Goal: Information Seeking & Learning: Learn about a topic

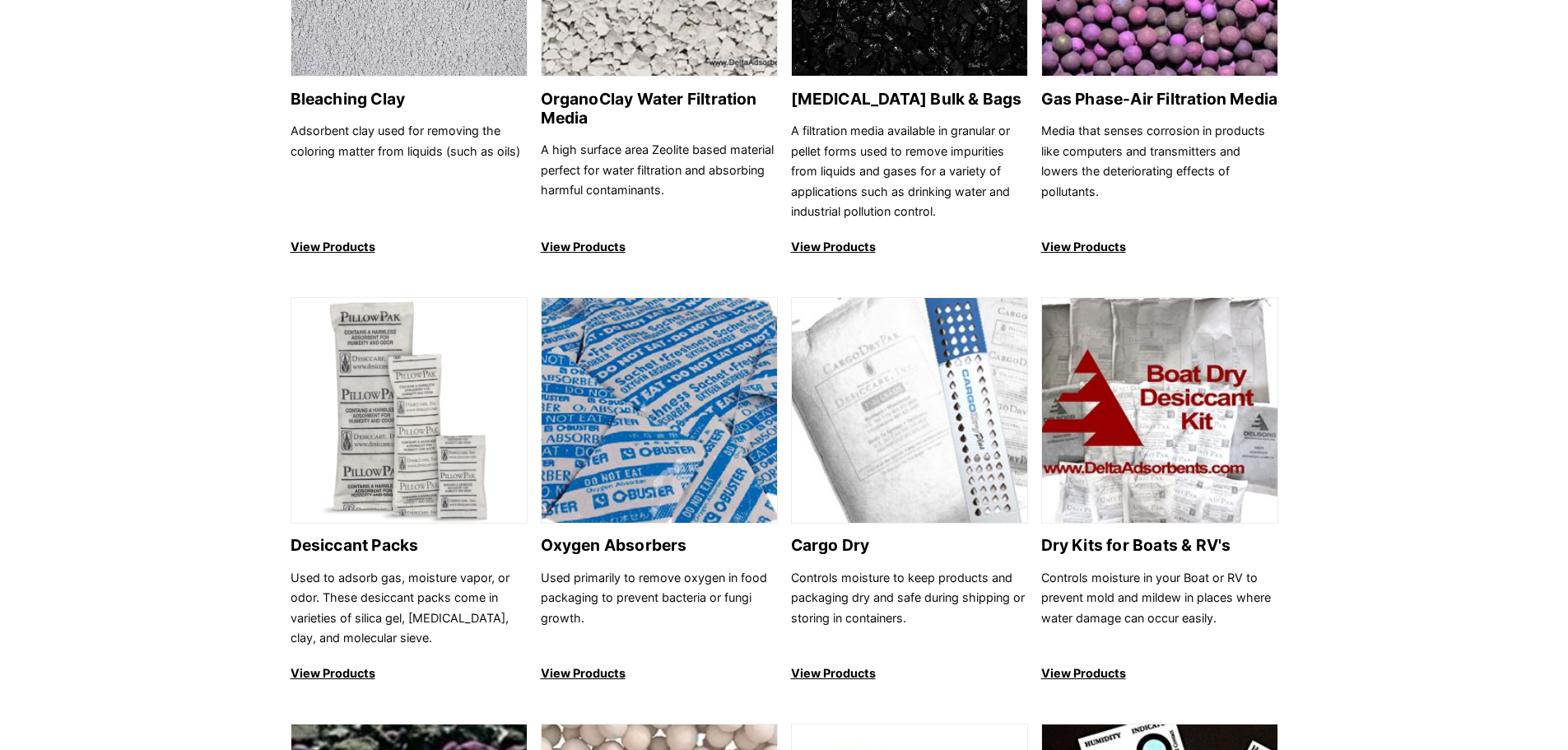
scroll to position [823, 0]
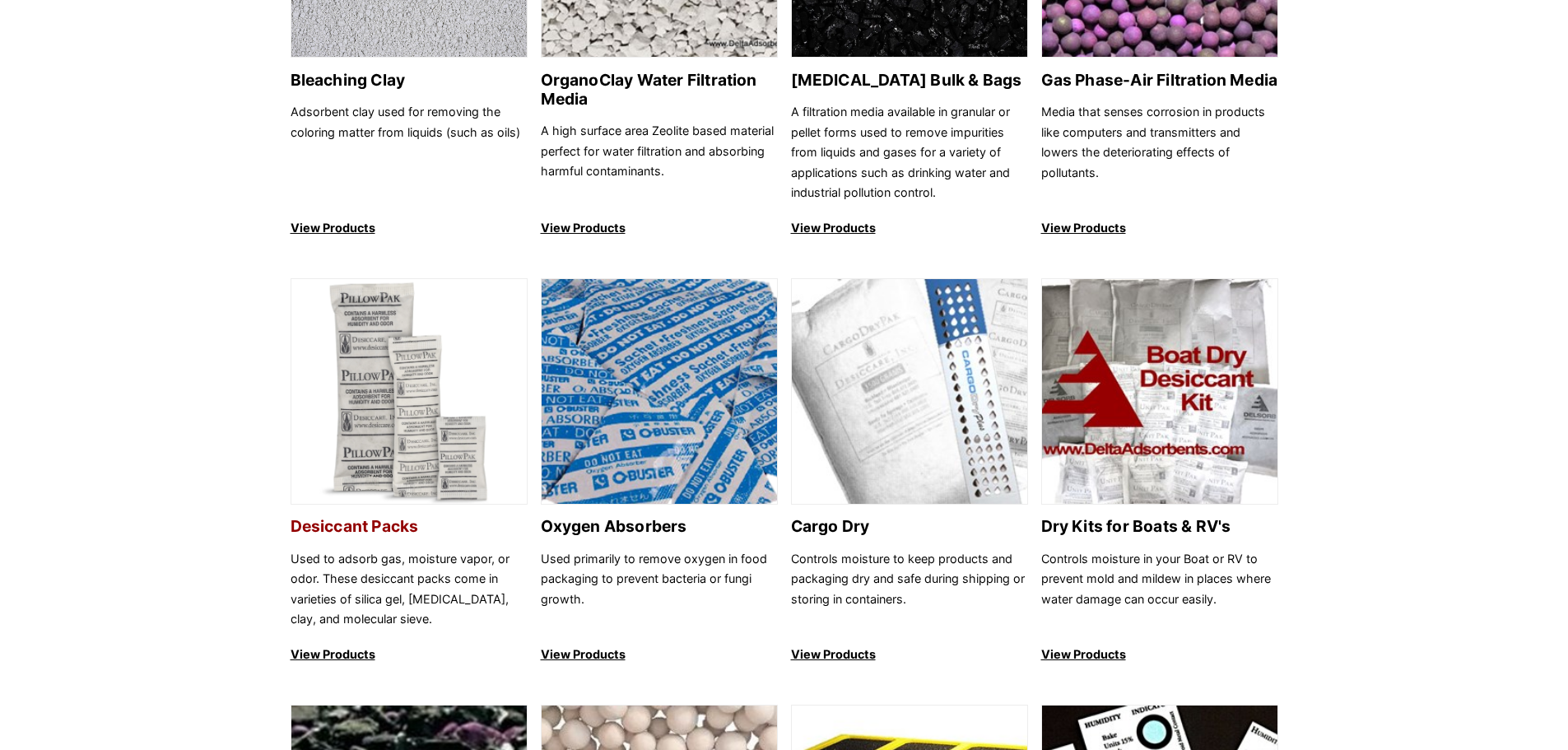
click at [352, 391] on img at bounding box center [409, 392] width 236 height 227
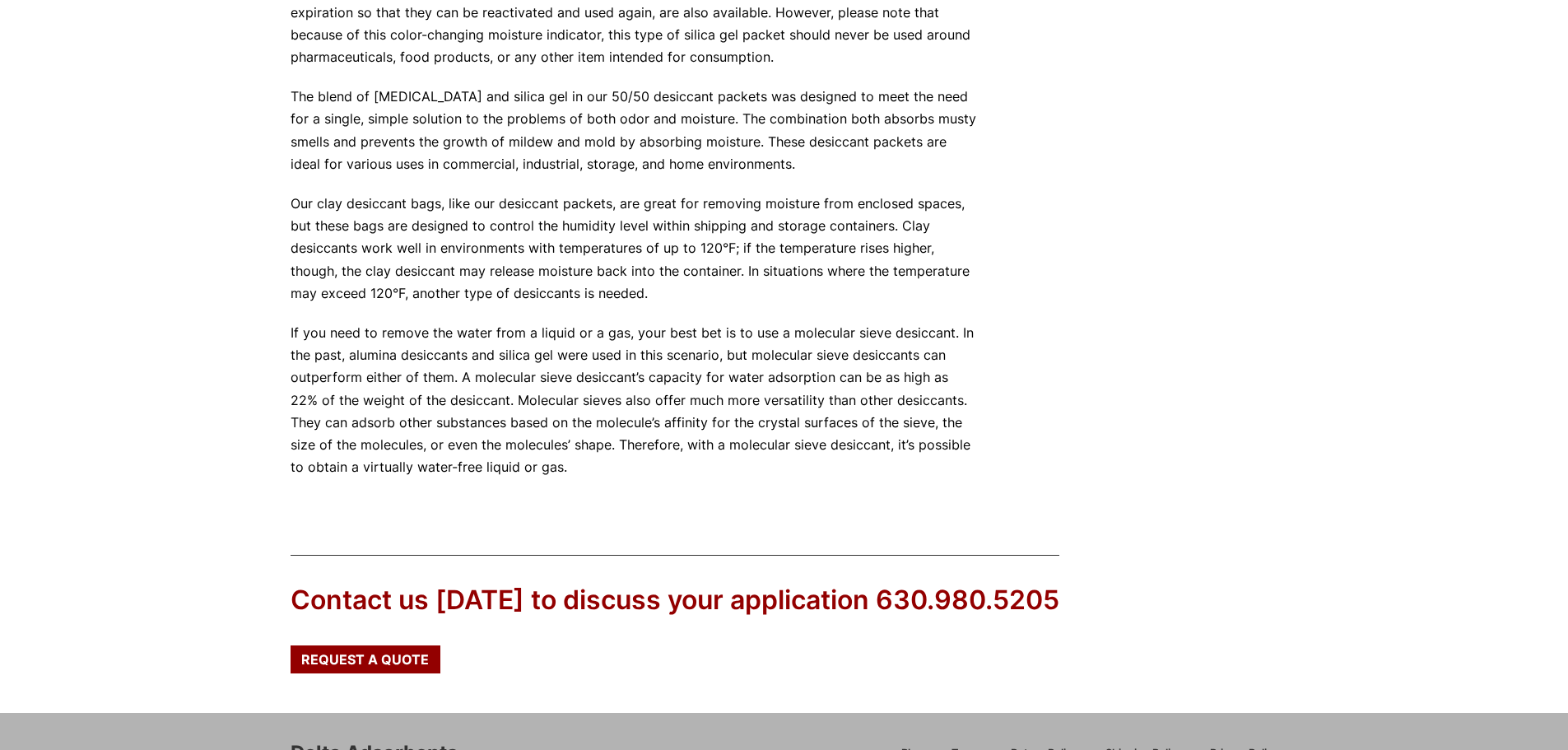
scroll to position [1566, 0]
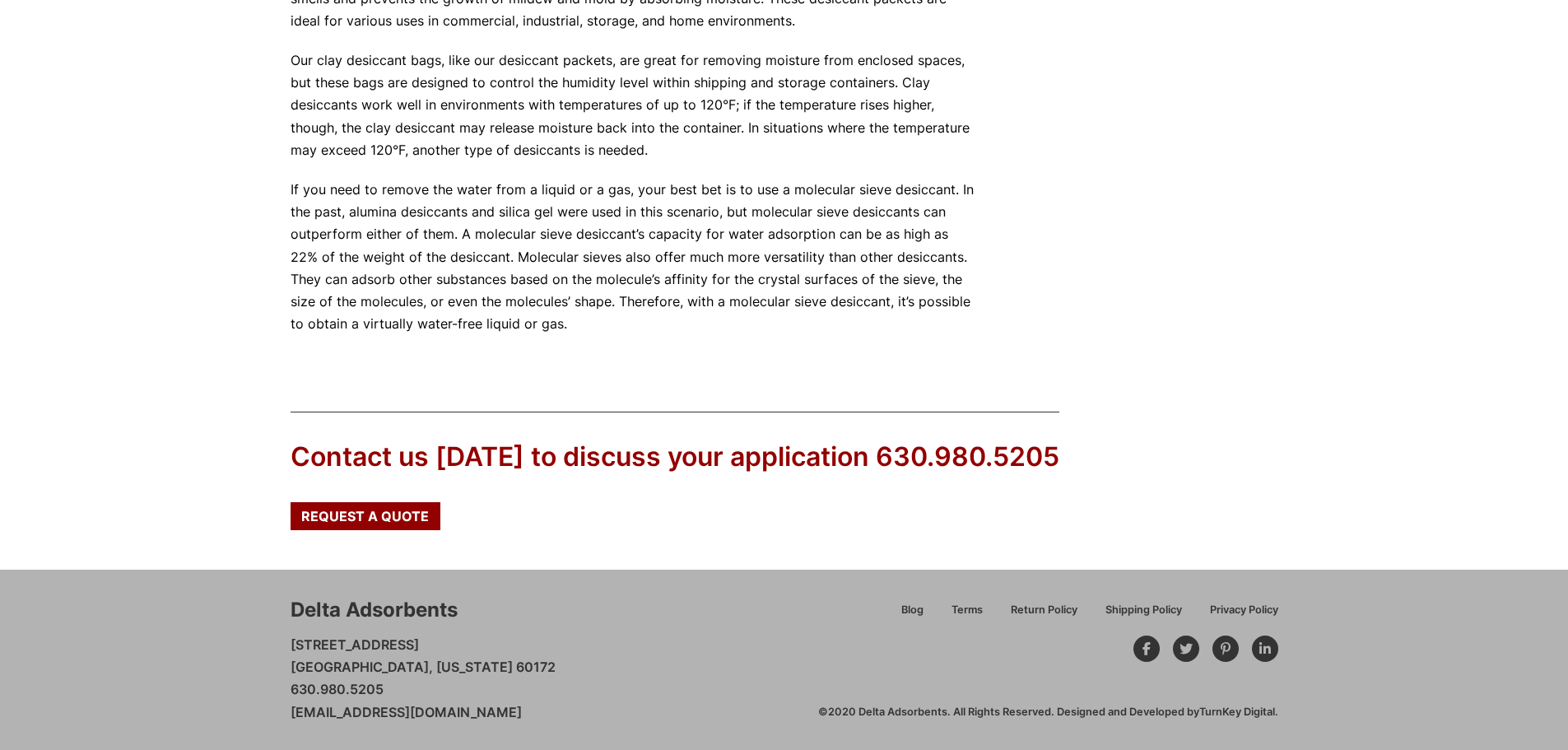
drag, startPoint x: 403, startPoint y: 693, endPoint x: 262, endPoint y: 696, distance: 141.0
click at [262, 696] on div "Delta Adsorbents 28 Congress Circle W. Roselle, Illinois 60172 630.980.5205 cus…" at bounding box center [784, 659] width 1568 height 179
click at [824, 322] on p "If you need to remove the water from a liquid or a gas, your best bet is to use…" at bounding box center [633, 257] width 686 height 157
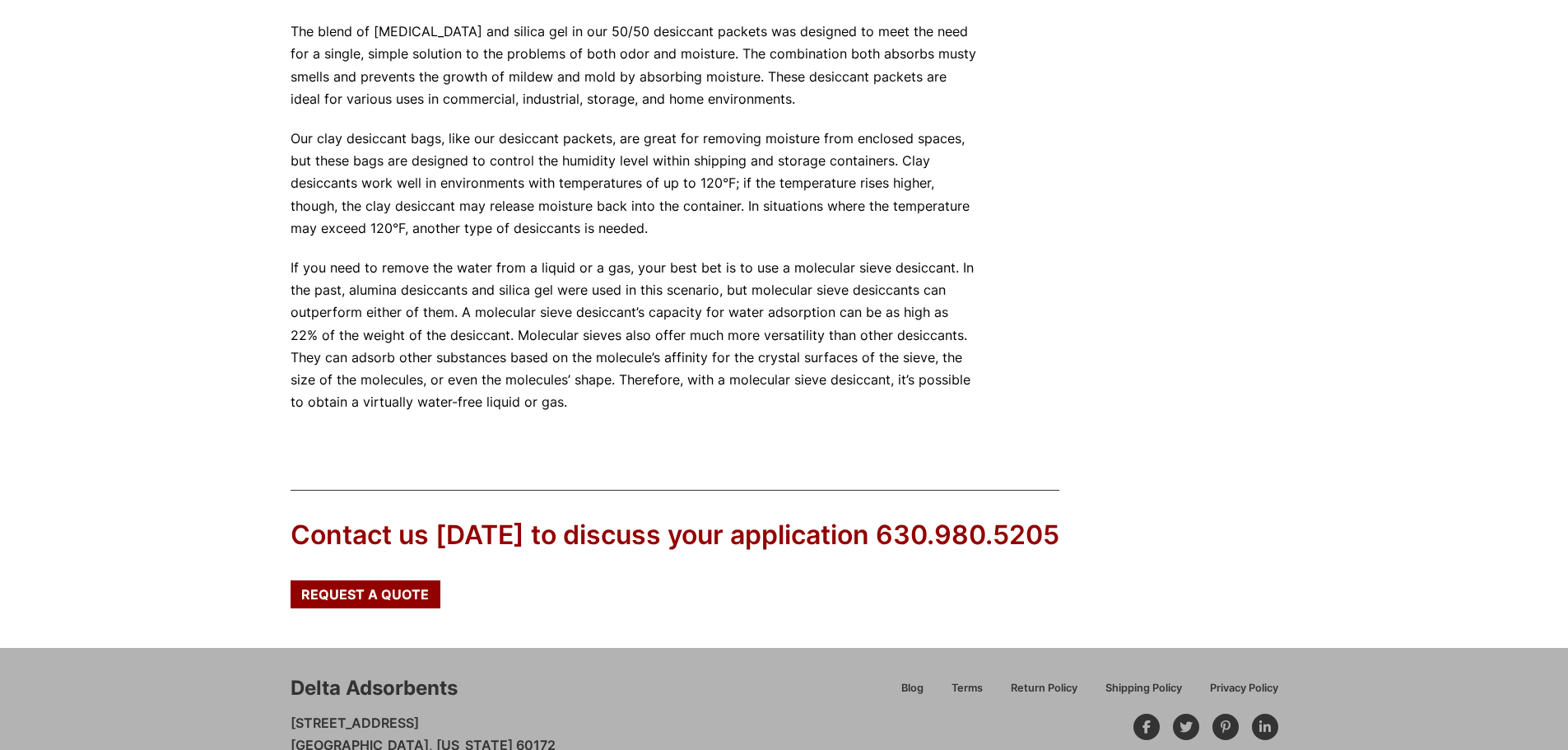
scroll to position [1484, 0]
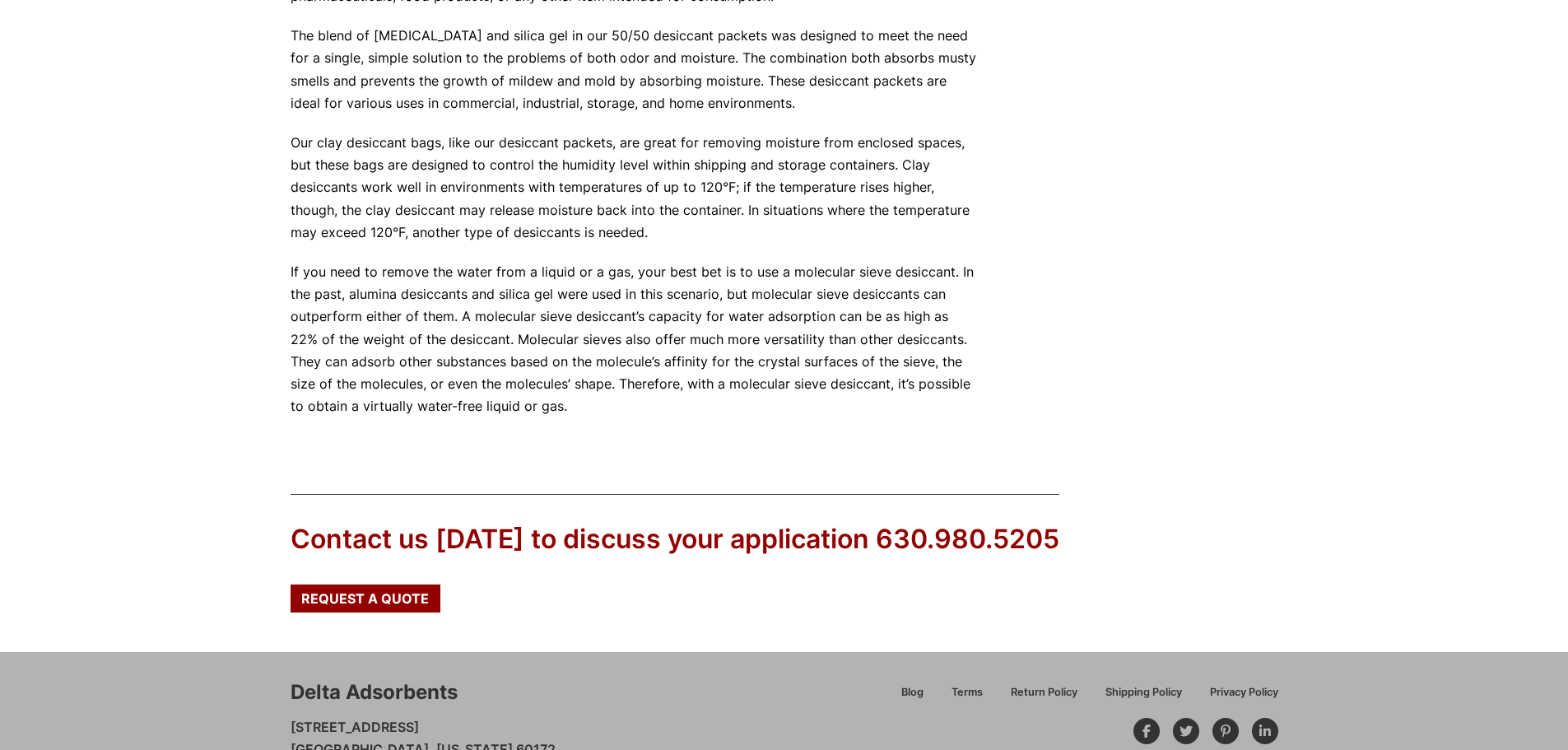
click at [677, 234] on p "Our clay desiccant bags, like our desiccant packets, are great for removing moi…" at bounding box center [633, 188] width 686 height 112
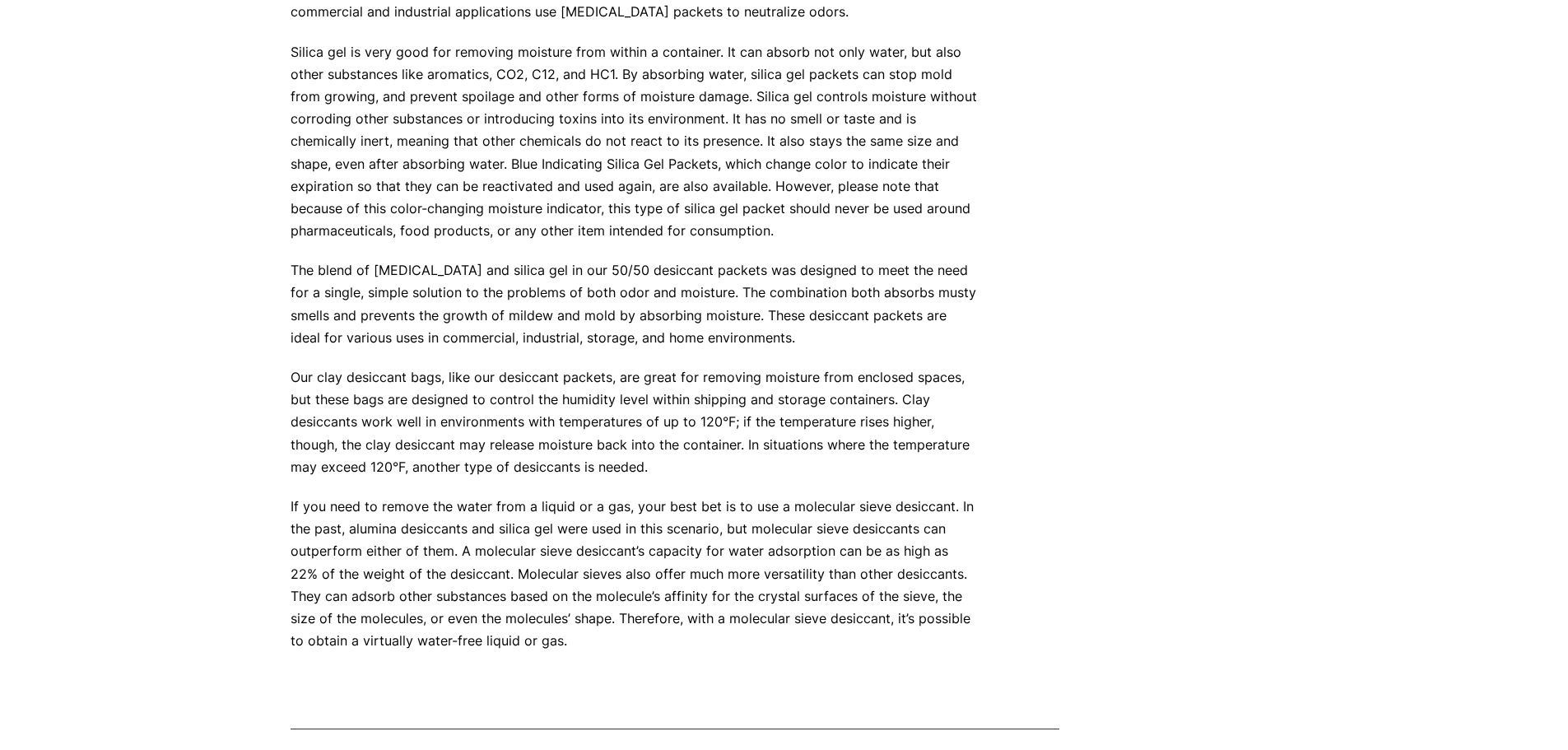
scroll to position [1482, 0]
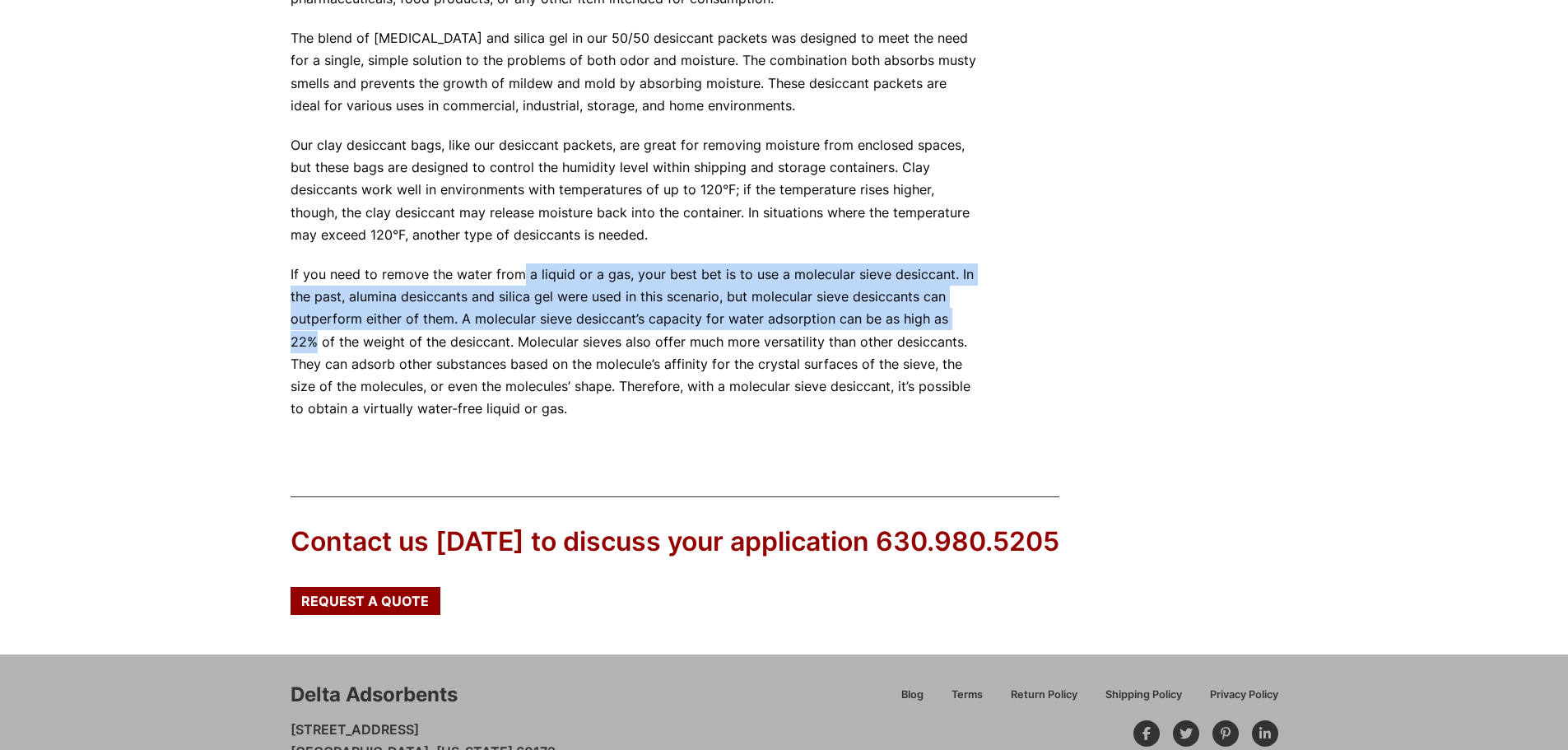
drag, startPoint x: 521, startPoint y: 274, endPoint x: 976, endPoint y: 309, distance: 456.3
click at [976, 309] on p "If you need to remove the water from a liquid or a gas, your best bet is to use…" at bounding box center [633, 341] width 686 height 157
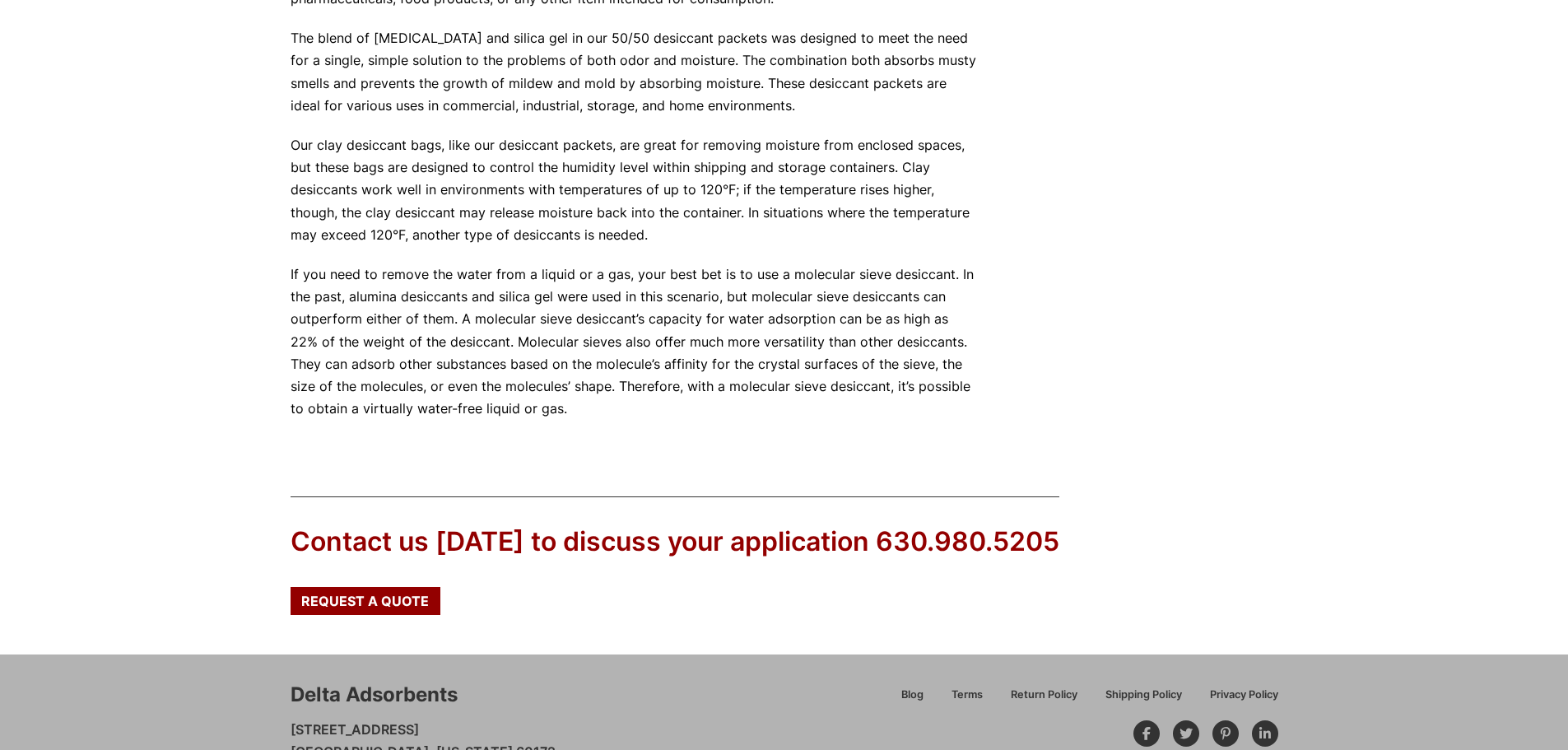
click at [668, 366] on p "If you need to remove the water from a liquid or a gas, your best bet is to use…" at bounding box center [633, 341] width 686 height 157
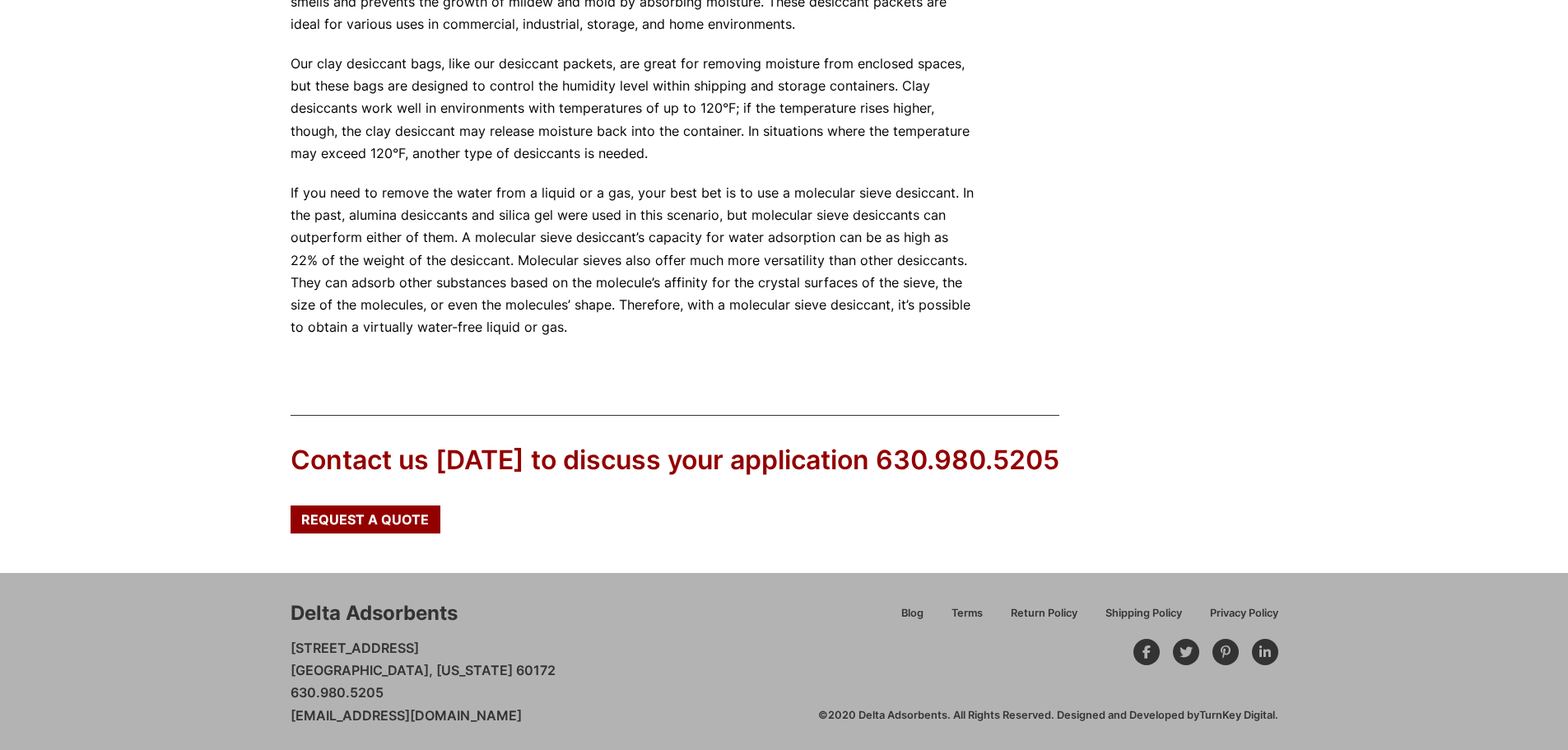
scroll to position [1566, 0]
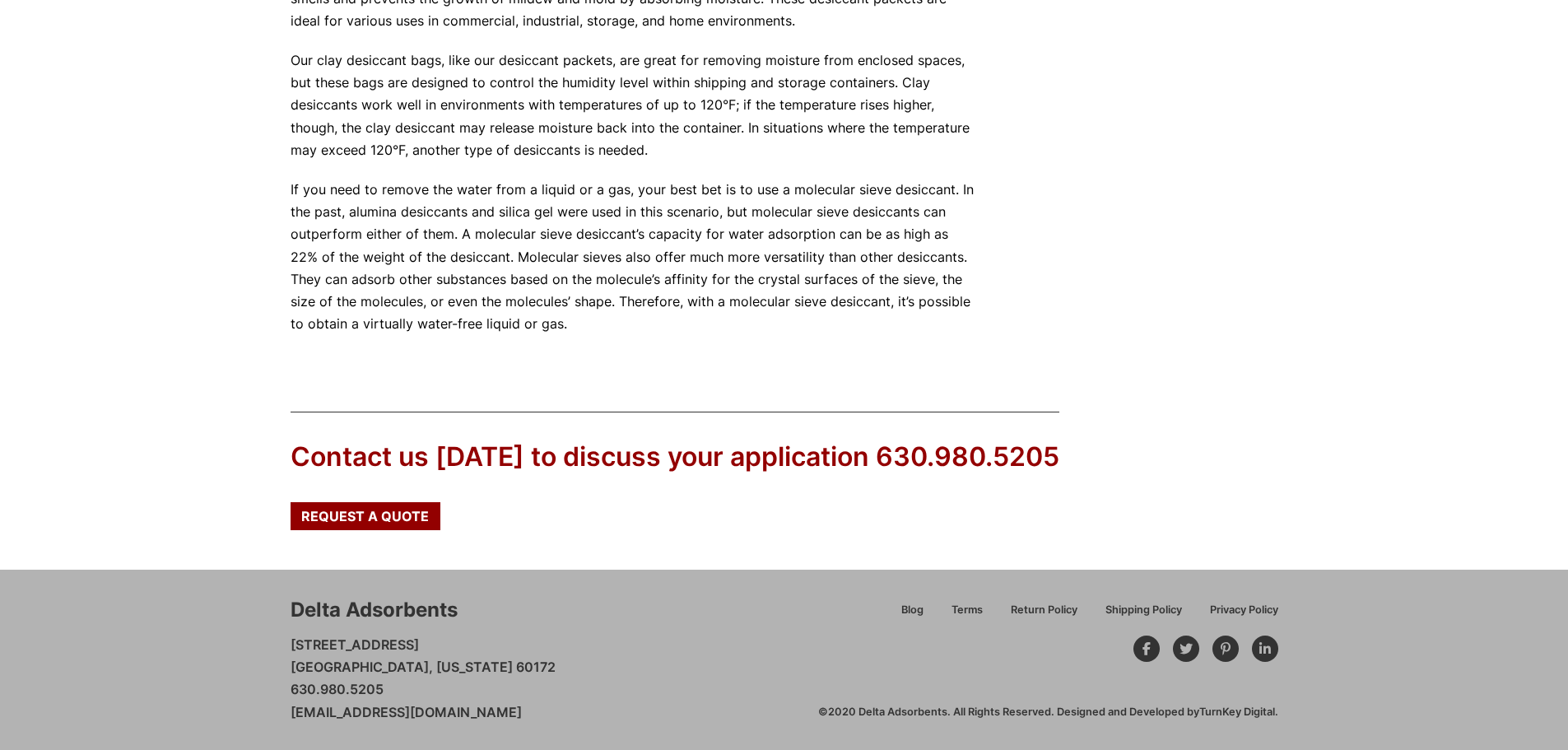
drag, startPoint x: 390, startPoint y: 684, endPoint x: 279, endPoint y: 682, distance: 111.0
click at [279, 682] on div "Delta Adsorbents 28 Congress Circle W. Roselle, Illinois 60172 630.980.5205 cus…" at bounding box center [784, 659] width 1568 height 179
copy p "630.980.5205"
drag, startPoint x: 447, startPoint y: 162, endPoint x: 682, endPoint y: 167, distance: 235.1
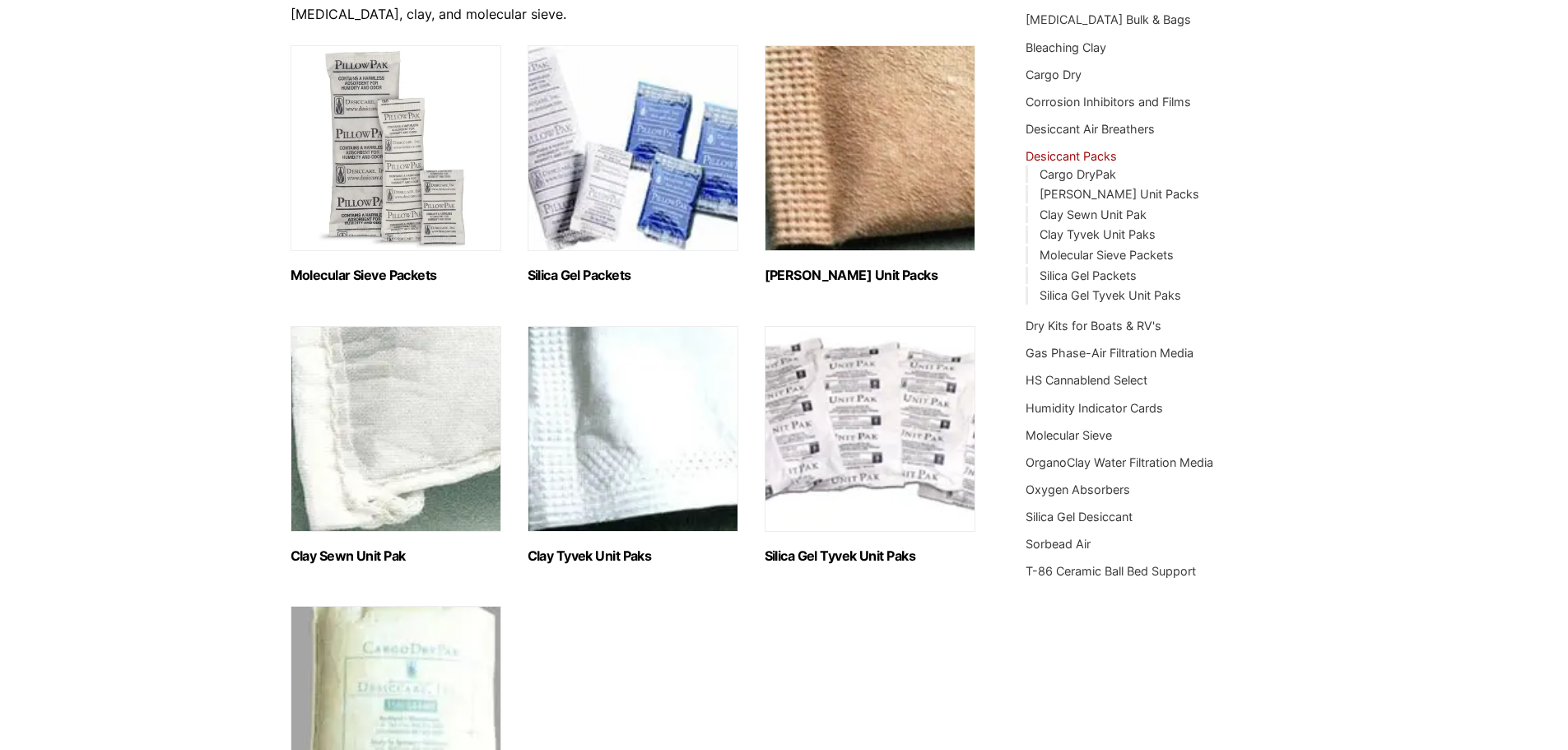
scroll to position [0, 0]
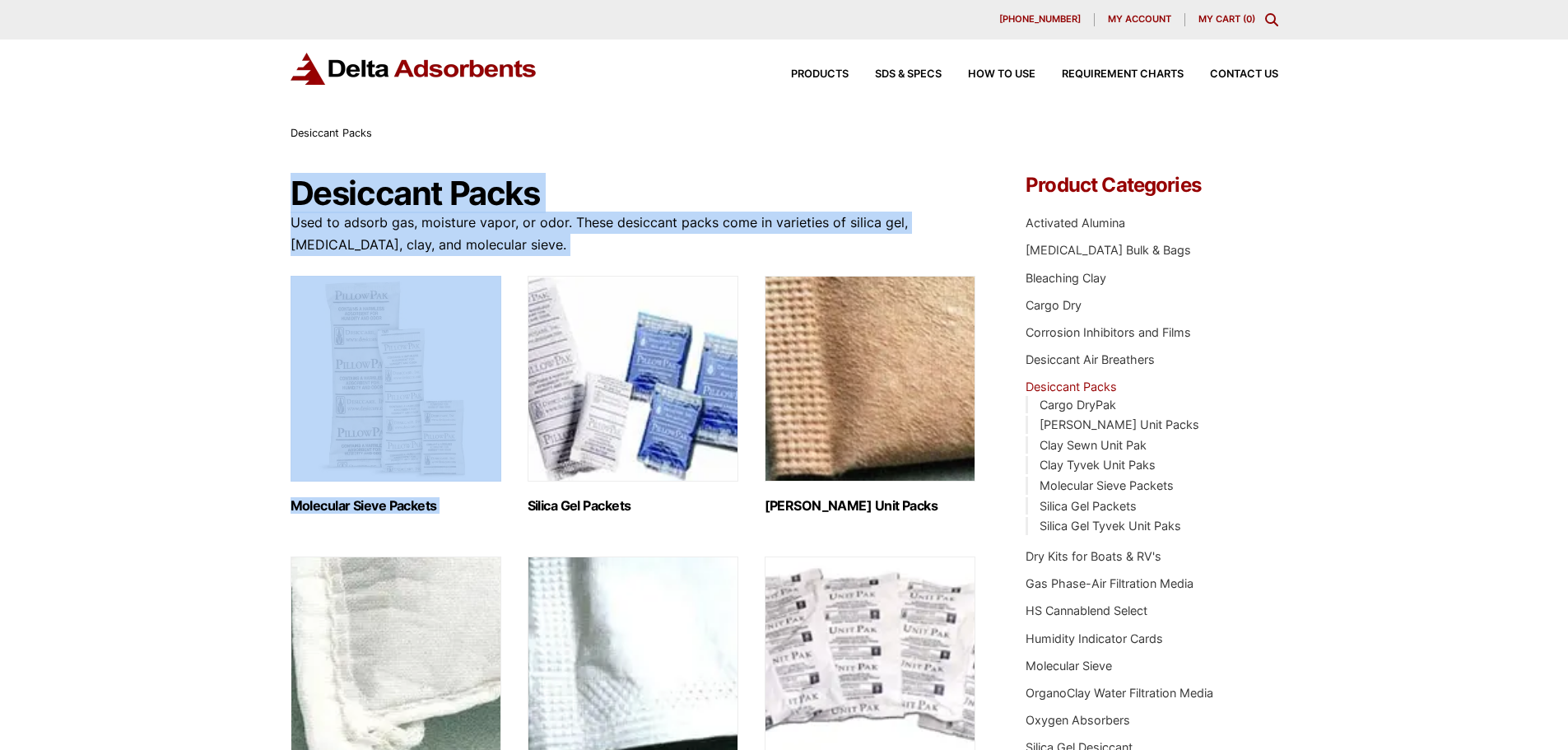
drag, startPoint x: 293, startPoint y: 193, endPoint x: 611, endPoint y: 266, distance: 326.3
click at [543, 254] on p "Used to adsorb gas, moisture vapor, or odor. These desiccant packs come in vari…" at bounding box center [633, 233] width 686 height 45
click at [521, 250] on p "Used to adsorb gas, moisture vapor, or odor. These desiccant packs come in vari…" at bounding box center [633, 233] width 686 height 45
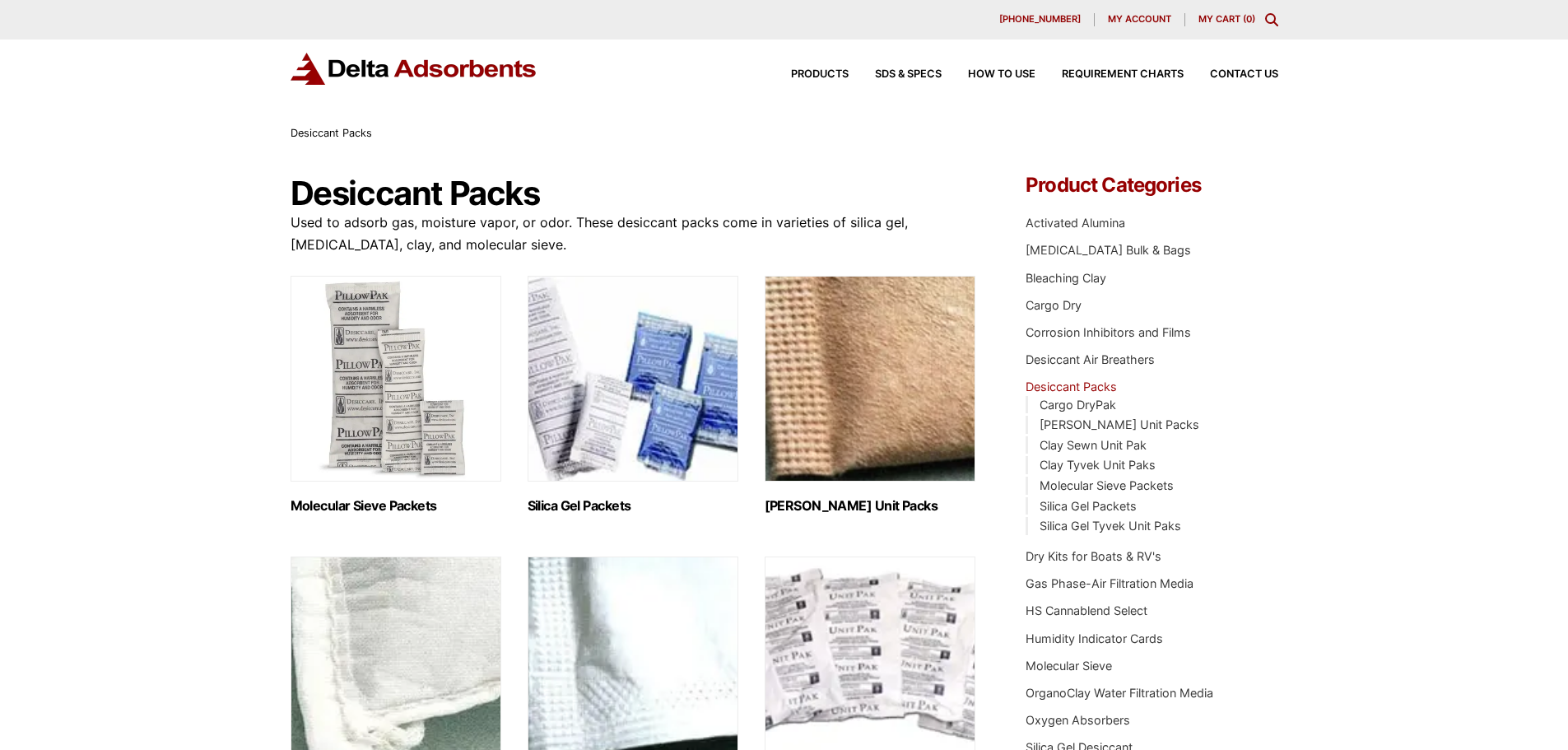
drag, startPoint x: 506, startPoint y: 245, endPoint x: 328, endPoint y: 150, distance: 201.8
click at [822, 192] on h1 "Desiccant Packs" at bounding box center [633, 194] width 686 height 36
